Goal: Check status: Check status

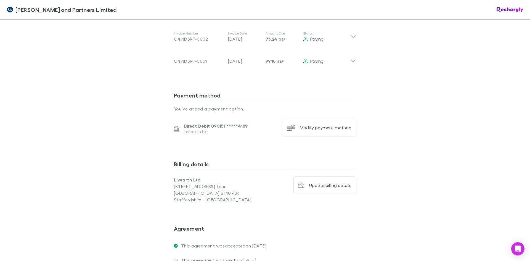
scroll to position [221, 0]
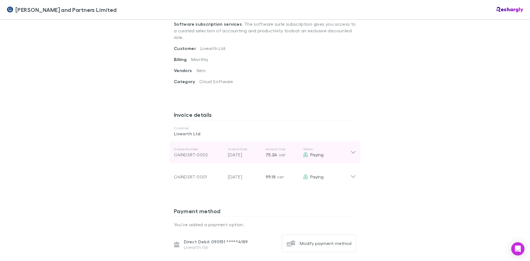
click at [352, 151] on icon at bounding box center [353, 152] width 5 height 3
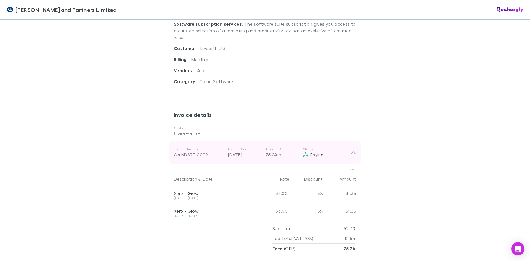
click at [352, 149] on icon at bounding box center [353, 152] width 6 height 7
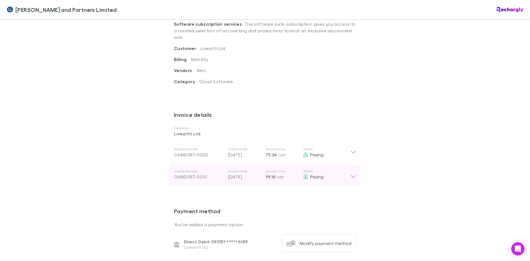
click at [351, 169] on icon at bounding box center [353, 174] width 6 height 11
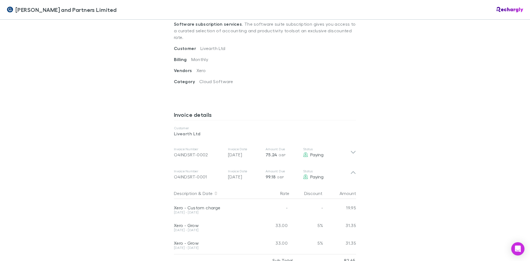
scroll to position [276, 0]
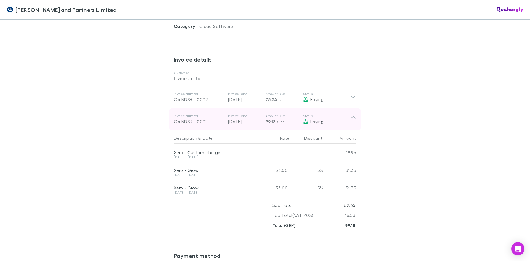
click at [354, 108] on div "Invoice Number O4INDSRT-0001 Invoice Date [DATE] Amount Due 99.18 GBP Status Pa…" at bounding box center [265, 119] width 191 height 22
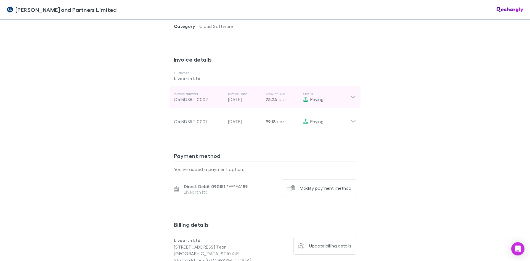
click at [353, 94] on icon at bounding box center [353, 97] width 6 height 7
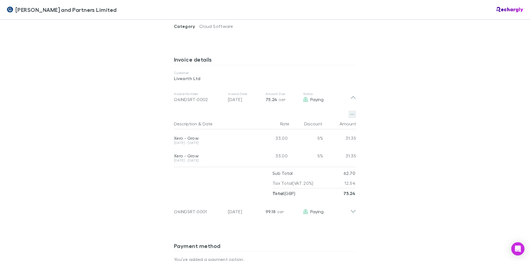
click at [350, 114] on icon "button" at bounding box center [352, 114] width 4 height 1
click at [397, 97] on div at bounding box center [265, 130] width 530 height 261
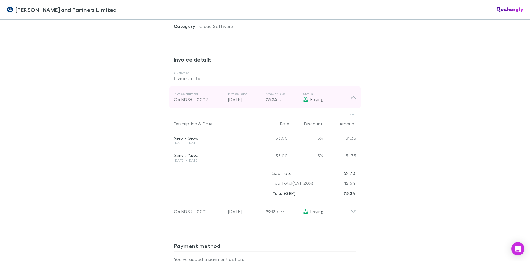
click at [353, 94] on icon at bounding box center [353, 97] width 6 height 7
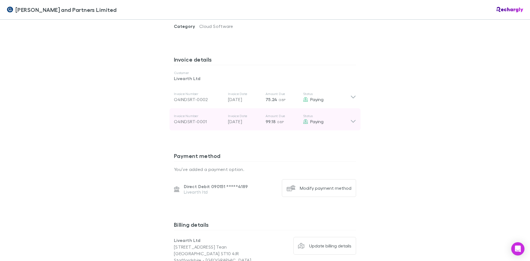
click at [353, 114] on icon at bounding box center [353, 119] width 6 height 11
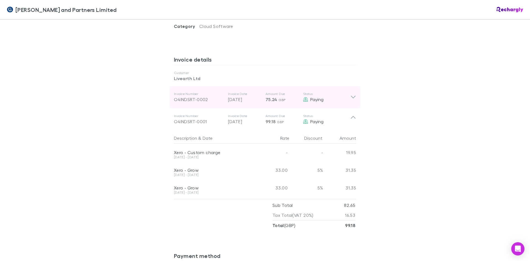
click at [352, 94] on icon at bounding box center [353, 97] width 6 height 7
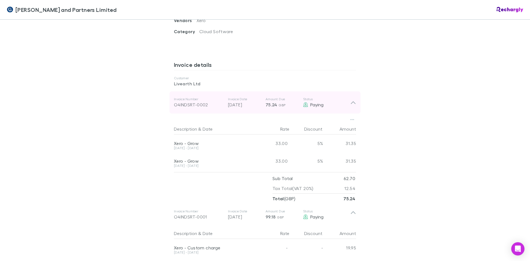
scroll to position [249, 0]
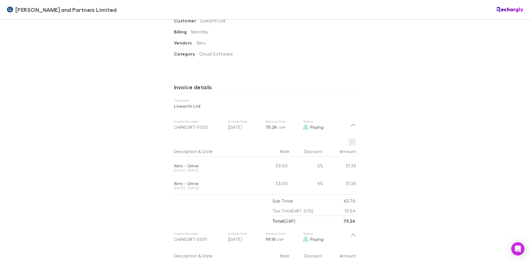
click at [351, 140] on icon "button" at bounding box center [352, 142] width 4 height 4
click at [416, 129] on div at bounding box center [265, 130] width 530 height 261
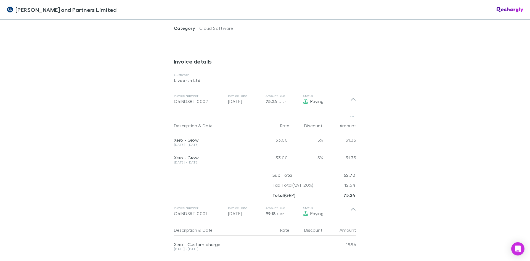
scroll to position [304, 0]
